Goal: Transaction & Acquisition: Purchase product/service

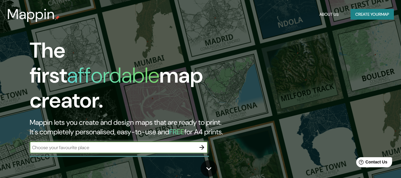
click at [173, 144] on input "text" at bounding box center [113, 147] width 166 height 7
type input "Tarija"
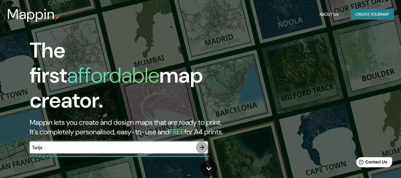
click at [205, 144] on icon "button" at bounding box center [201, 147] width 7 height 7
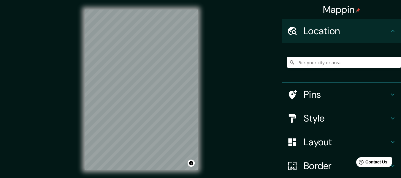
click at [210, 45] on div "Mappin Location Pins Style Layout Border Choose a border. Hint : you can make l…" at bounding box center [200, 94] width 401 height 189
click at [355, 60] on input "Pick your city or area" at bounding box center [344, 62] width 114 height 11
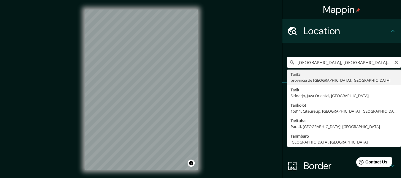
click at [369, 61] on input "Tarifa, provincia de Cádiz, España" at bounding box center [344, 62] width 114 height 11
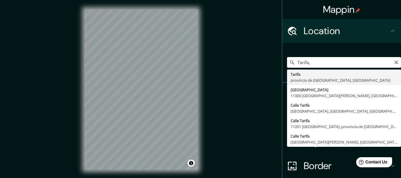
type input "Tarifa"
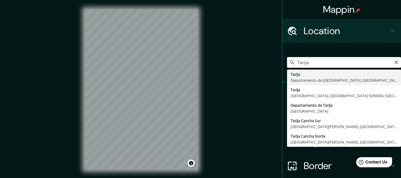
type input "Tarija, Departamento de Tarija, Bolivia"
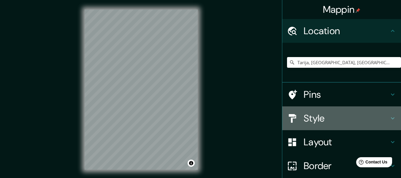
click at [341, 116] on h4 "Style" at bounding box center [347, 118] width 86 height 12
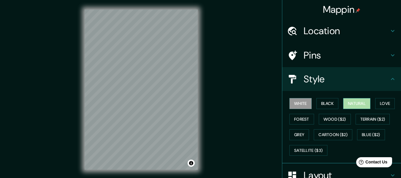
click at [356, 102] on button "Natural" at bounding box center [356, 103] width 27 height 11
click at [300, 103] on button "White" at bounding box center [301, 103] width 22 height 11
click at [319, 104] on button "Black" at bounding box center [328, 103] width 22 height 11
click at [351, 107] on button "Natural" at bounding box center [356, 103] width 27 height 11
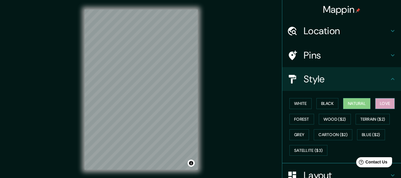
click at [392, 106] on button "Love" at bounding box center [385, 103] width 20 height 11
click at [297, 119] on button "Forest" at bounding box center [302, 119] width 25 height 11
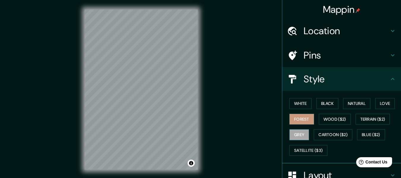
click at [300, 135] on button "Grey" at bounding box center [300, 134] width 20 height 11
click at [354, 104] on button "Natural" at bounding box center [356, 103] width 27 height 11
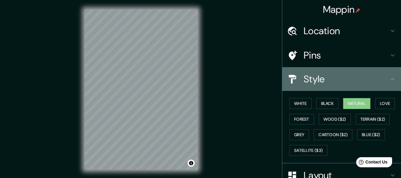
click at [389, 83] on div "Style" at bounding box center [341, 79] width 119 height 24
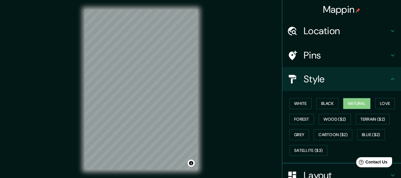
scroll to position [83, 0]
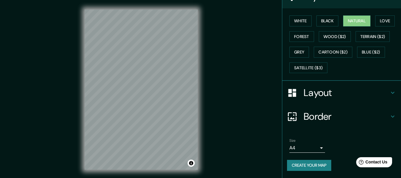
click at [312, 145] on body "Mappin Location Tarija, Departamento de Tarija, Bolivia Pins Style White Black …" at bounding box center [200, 89] width 401 height 178
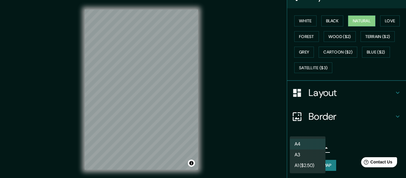
click at [312, 145] on li "A4" at bounding box center [308, 144] width 36 height 11
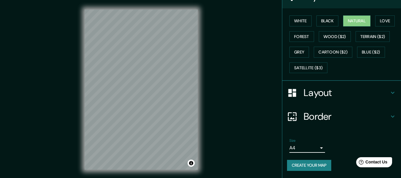
click at [310, 165] on button "Create your map" at bounding box center [309, 165] width 44 height 11
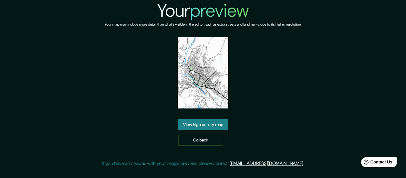
click at [188, 128] on link "View high quality map" at bounding box center [203, 124] width 50 height 11
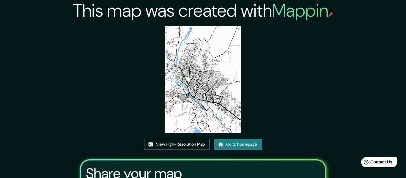
click at [183, 139] on link "View High-Resolution Map" at bounding box center [176, 144] width 65 height 11
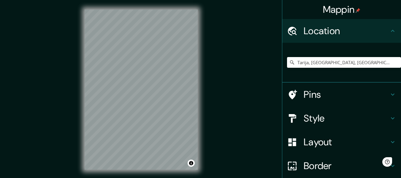
click at [344, 56] on div "Tarija, Departamento de Tarija, Bolivia" at bounding box center [344, 63] width 114 height 30
click at [361, 66] on input "Tarija, Departamento de Tarija, Bolivia" at bounding box center [344, 62] width 114 height 11
click at [383, 64] on input "Tarija, Departamento de Tarija, Bolivia" at bounding box center [344, 62] width 114 height 11
click at [375, 65] on input "Tarija, Departamento de Tarija, Bolivia" at bounding box center [344, 62] width 114 height 11
click at [374, 65] on input "Tarija, Departamento de Tarija, Bolivia" at bounding box center [344, 62] width 114 height 11
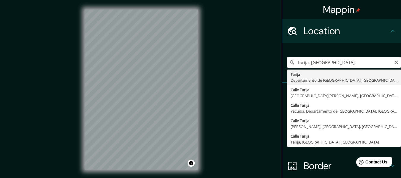
type input "Tarija, Departamento de Tarija, Bolivia"
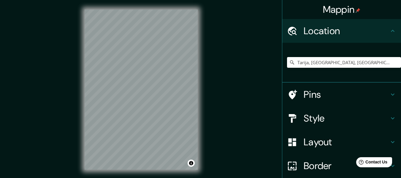
click at [367, 120] on h4 "Style" at bounding box center [347, 118] width 86 height 12
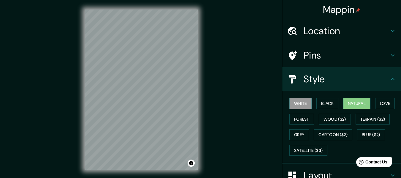
click at [358, 101] on button "Natural" at bounding box center [356, 103] width 27 height 11
click at [385, 73] on div "Style" at bounding box center [341, 79] width 119 height 24
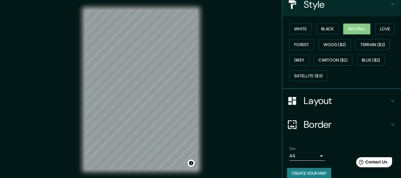
scroll to position [83, 0]
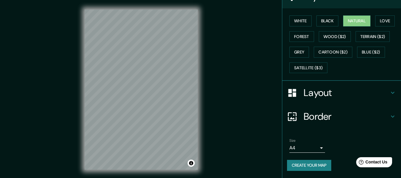
drag, startPoint x: 306, startPoint y: 165, endPoint x: 330, endPoint y: 148, distance: 29.3
click at [330, 148] on div "Size A4 single" at bounding box center [341, 145] width 109 height 19
click at [316, 167] on button "Create your map" at bounding box center [309, 165] width 44 height 11
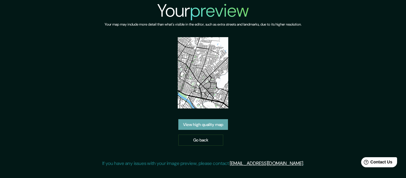
click at [213, 119] on link "View high quality map" at bounding box center [203, 124] width 50 height 11
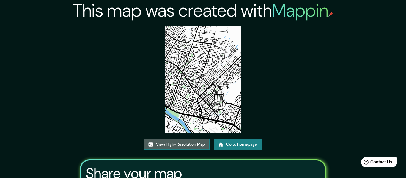
click at [180, 139] on link "View High-Resolution Map" at bounding box center [176, 144] width 65 height 11
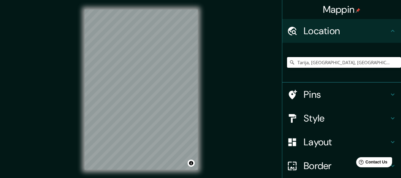
click at [374, 61] on input "Tarija, [GEOGRAPHIC_DATA], [GEOGRAPHIC_DATA]" at bounding box center [344, 62] width 114 height 11
drag, startPoint x: 379, startPoint y: 63, endPoint x: 359, endPoint y: 64, distance: 19.3
click at [365, 64] on input "Tarija, [GEOGRAPHIC_DATA], [GEOGRAPHIC_DATA]" at bounding box center [344, 62] width 114 height 11
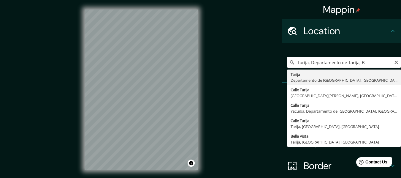
type input "Tarija, [GEOGRAPHIC_DATA], [GEOGRAPHIC_DATA]"
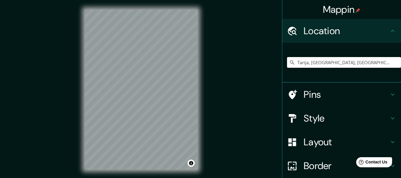
click at [345, 118] on h4 "Style" at bounding box center [347, 118] width 86 height 12
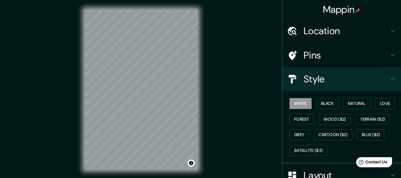
click at [369, 100] on div "White Black Natural Love Forest Wood ($2) Terrain ($2) Grey Cartoon ($2) Blue (…" at bounding box center [344, 127] width 114 height 62
click at [362, 102] on button "Natural" at bounding box center [356, 103] width 27 height 11
click at [389, 81] on icon at bounding box center [392, 78] width 7 height 7
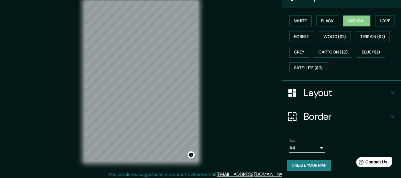
scroll to position [11, 0]
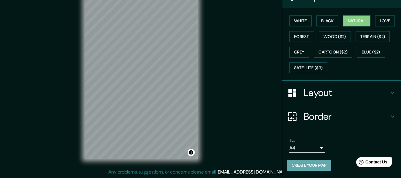
click at [314, 166] on button "Create your map" at bounding box center [309, 165] width 44 height 11
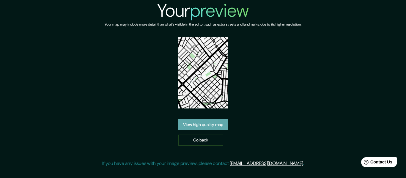
click at [212, 121] on link "View high quality map" at bounding box center [203, 124] width 50 height 11
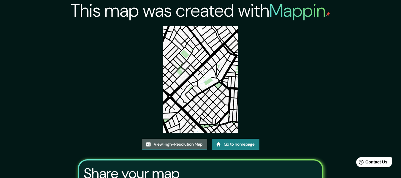
click at [161, 140] on link "View High-Resolution Map" at bounding box center [174, 144] width 65 height 11
